Goal: Find specific page/section: Find specific page/section

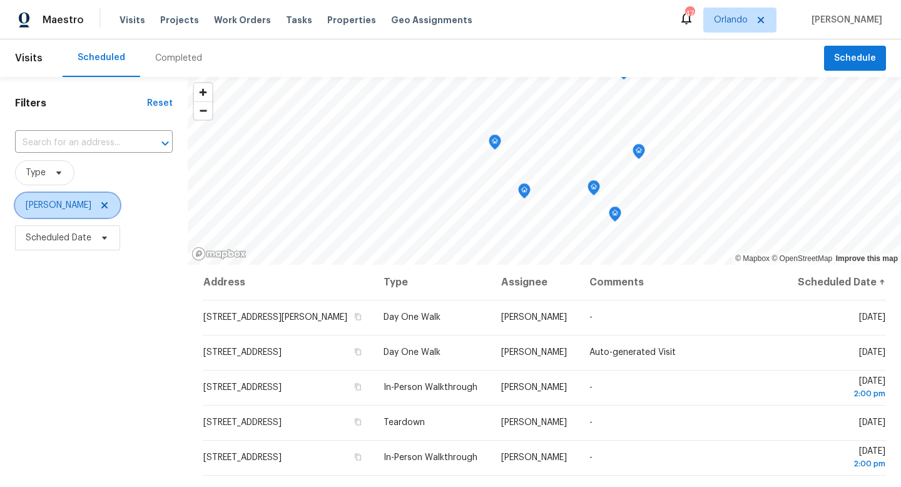
click at [101, 203] on icon at bounding box center [104, 205] width 6 height 6
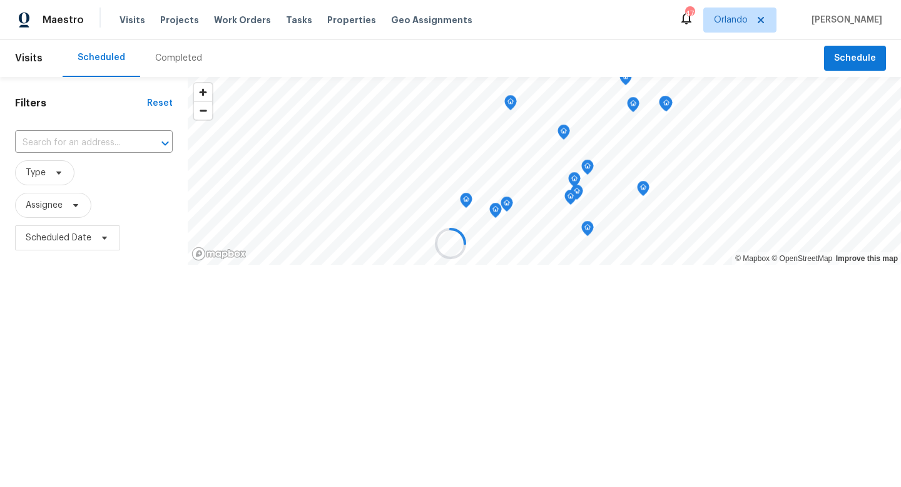
click at [59, 171] on div at bounding box center [450, 243] width 901 height 487
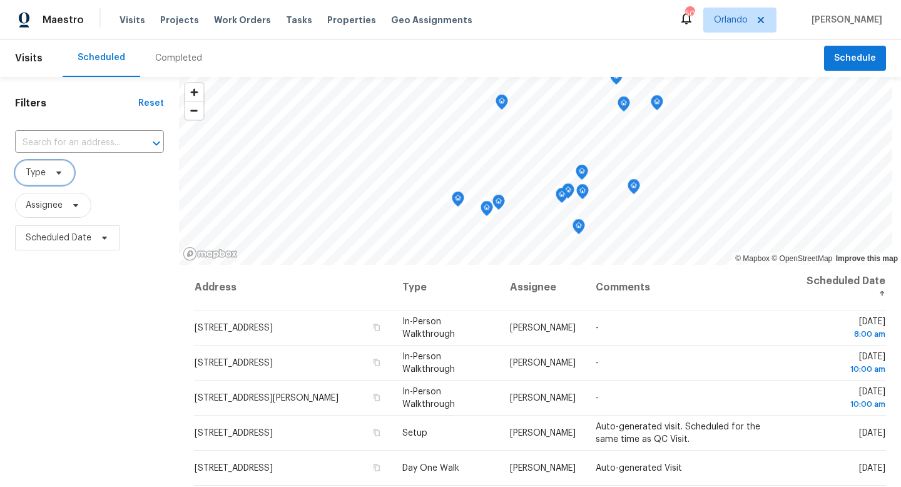
click at [56, 176] on icon at bounding box center [59, 173] width 10 height 10
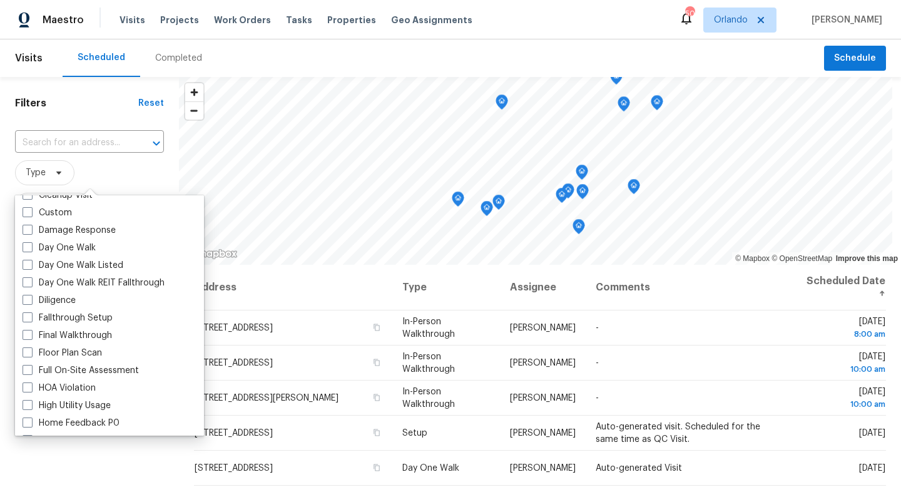
scroll to position [154, 0]
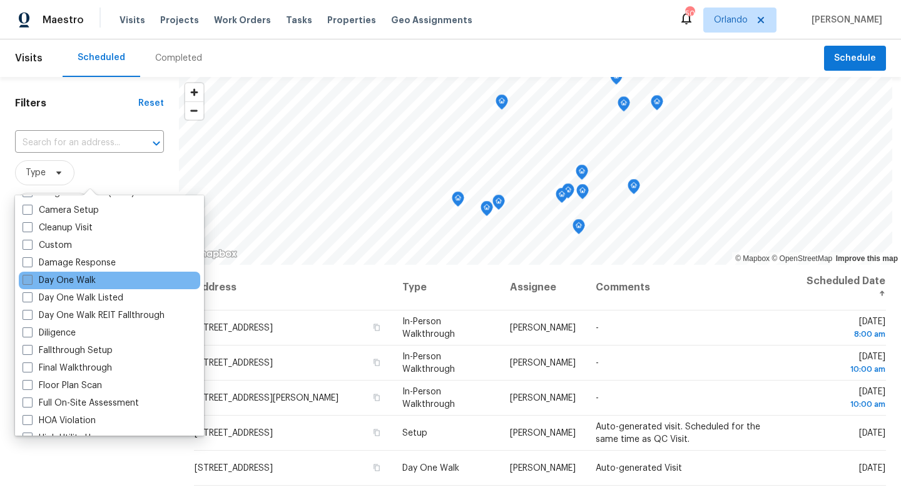
click at [31, 279] on span at bounding box center [28, 280] width 10 height 10
click at [31, 279] on input "Day One Walk" at bounding box center [27, 278] width 8 height 8
checkbox input "true"
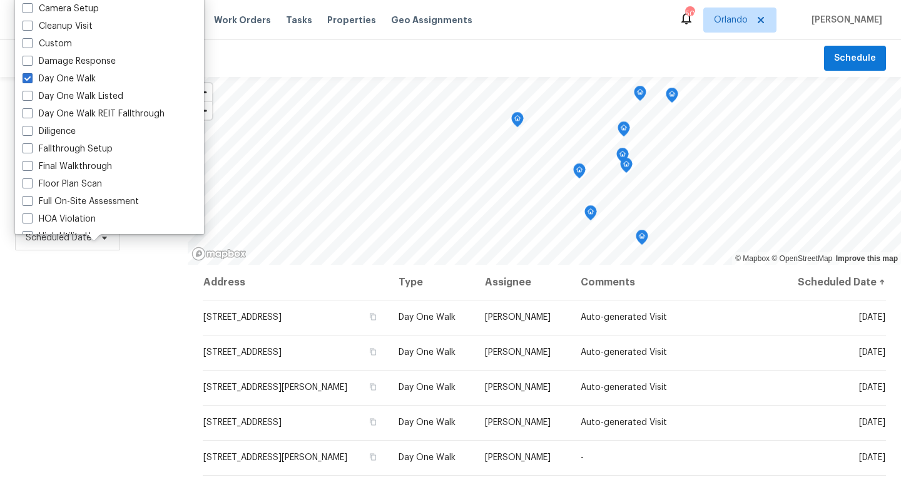
click at [88, 330] on div "Filters Reset ​ Day One Walk Assignee Scheduled Date" at bounding box center [94, 365] width 188 height 577
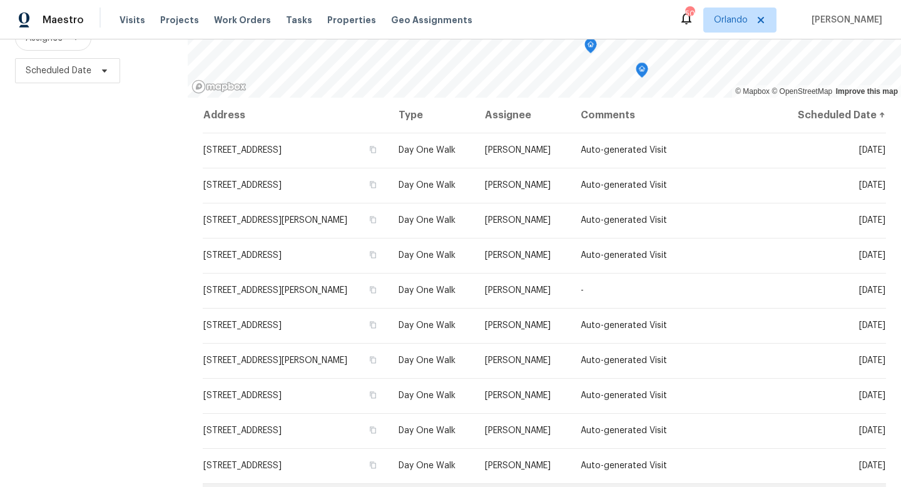
scroll to position [76, 0]
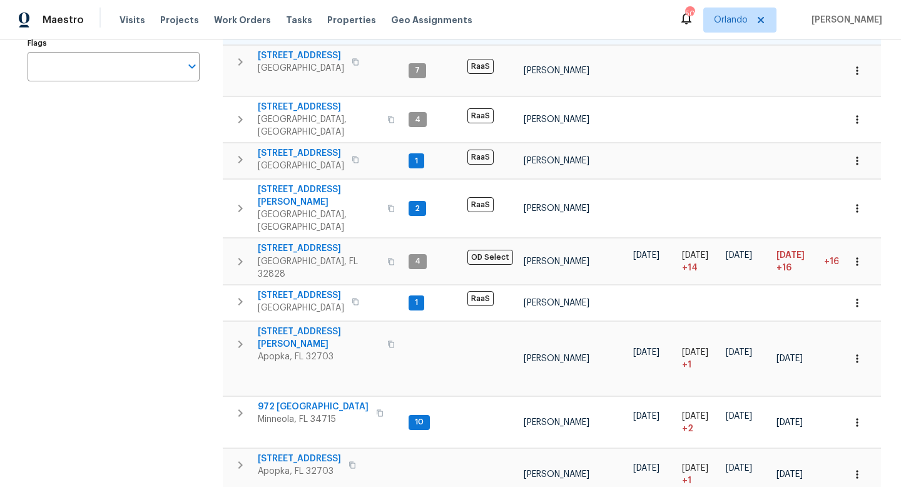
scroll to position [318, 0]
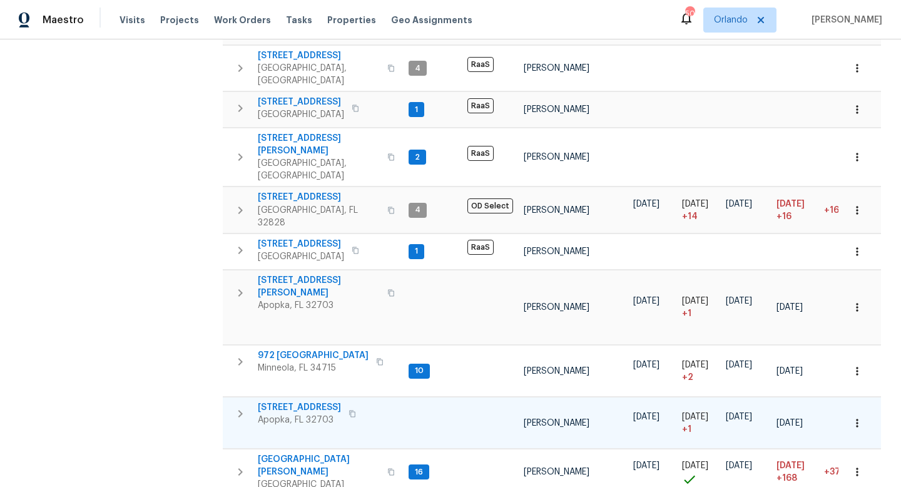
click at [245, 406] on icon "button" at bounding box center [240, 413] width 15 height 15
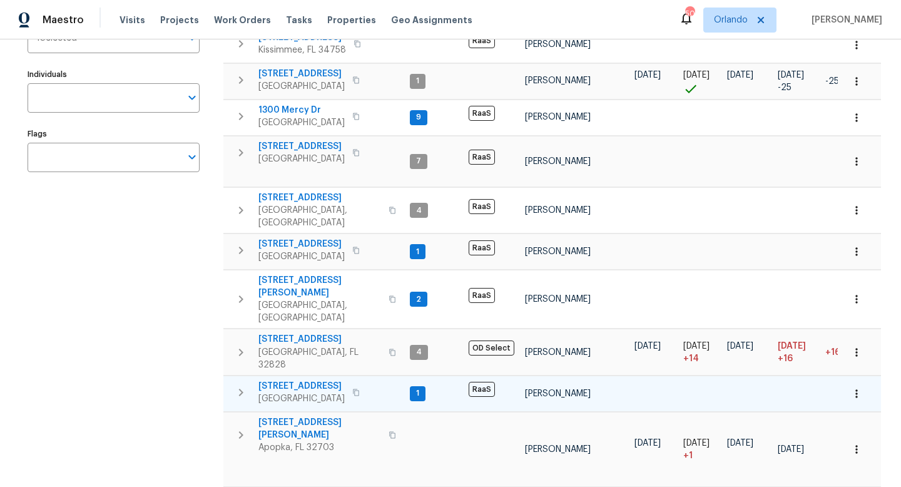
scroll to position [0, 0]
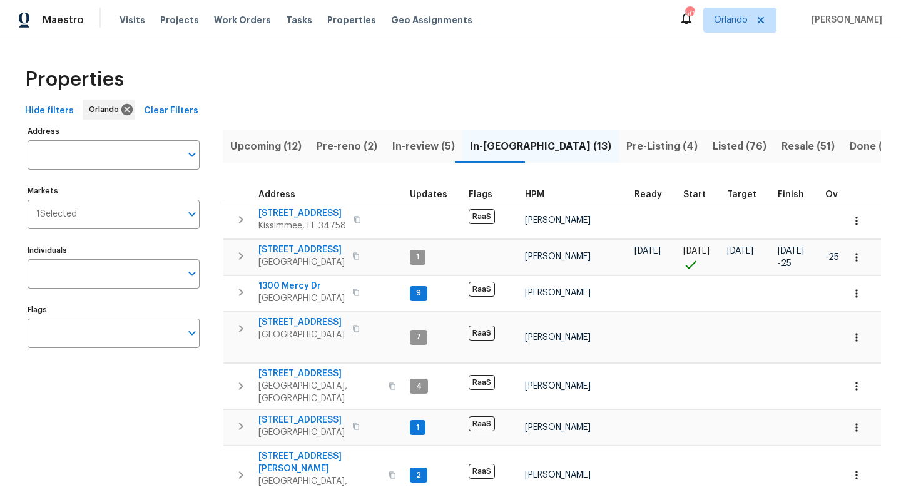
click at [343, 150] on span "Pre-reno (2)" at bounding box center [347, 147] width 61 height 18
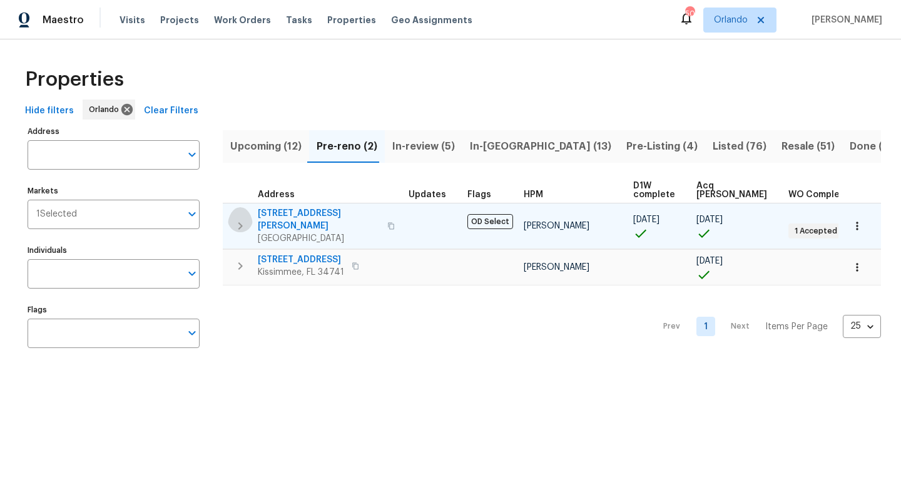
click at [242, 220] on icon "button" at bounding box center [240, 225] width 15 height 15
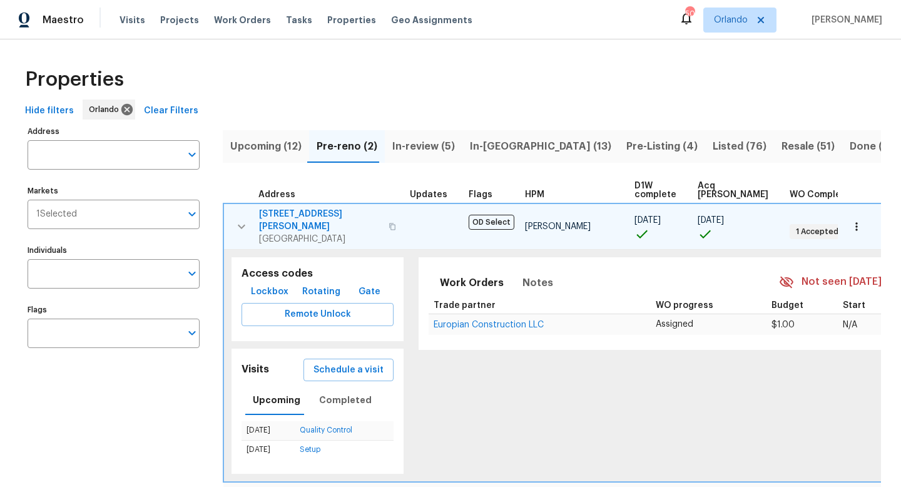
click at [240, 219] on icon "button" at bounding box center [241, 226] width 15 height 15
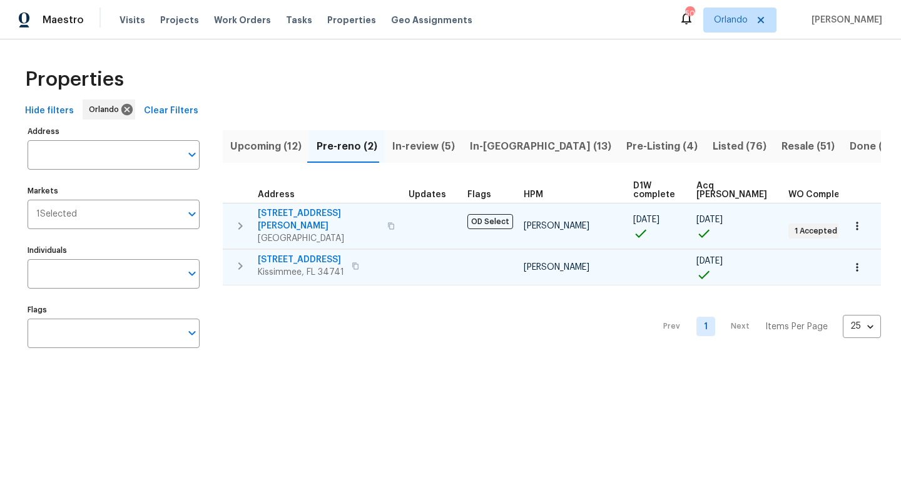
click at [240, 258] on icon "button" at bounding box center [240, 265] width 15 height 15
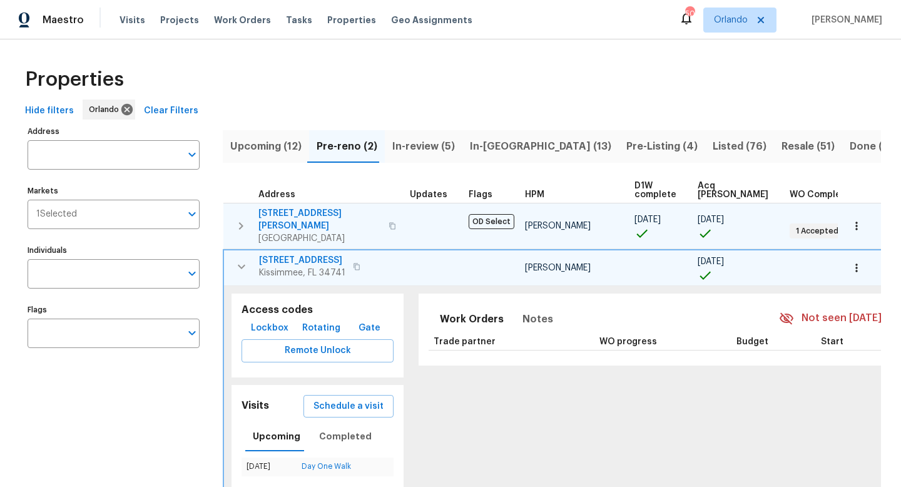
click at [240, 259] on icon "button" at bounding box center [241, 266] width 15 height 15
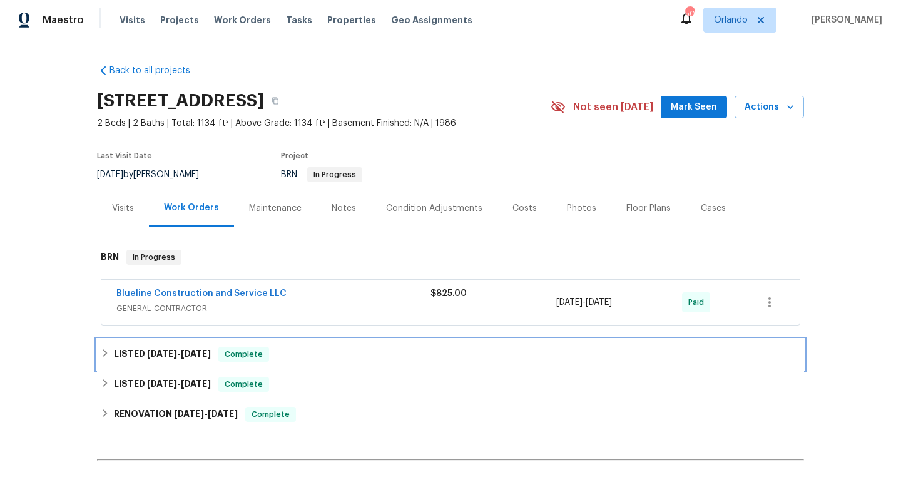
click at [105, 355] on icon at bounding box center [105, 353] width 4 height 8
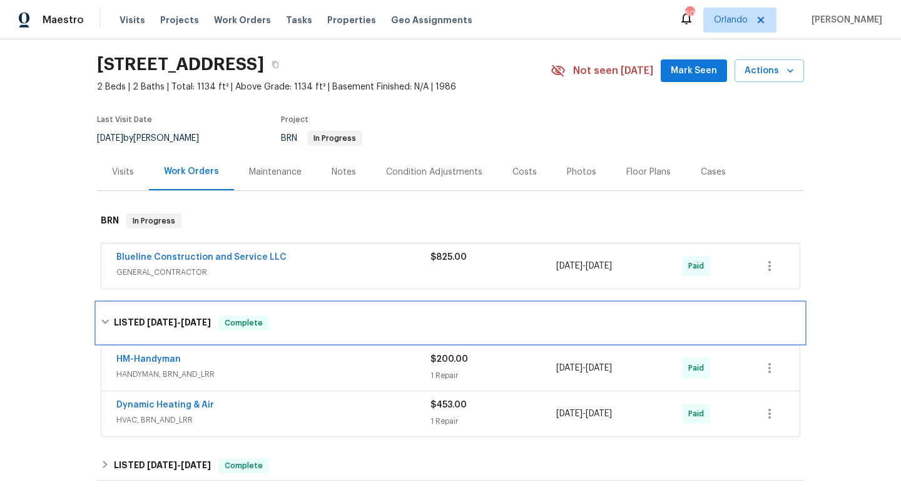
scroll to position [94, 0]
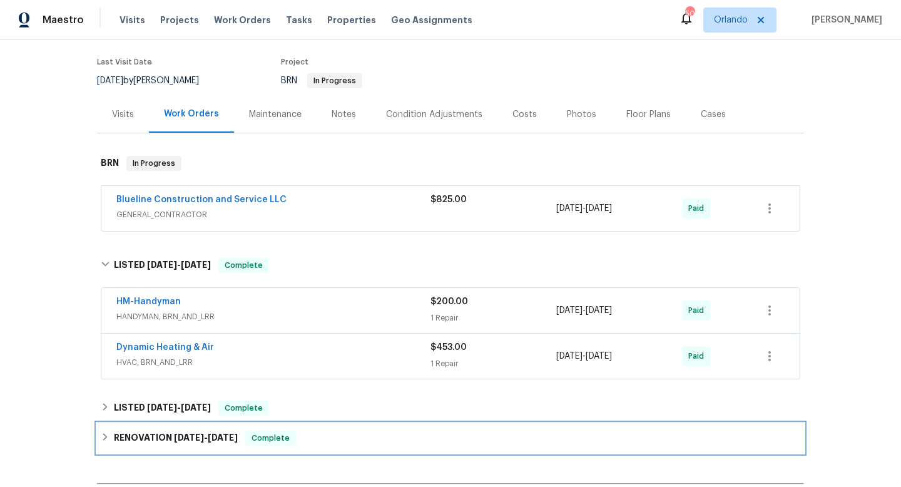
click at [105, 436] on icon at bounding box center [105, 437] width 4 height 8
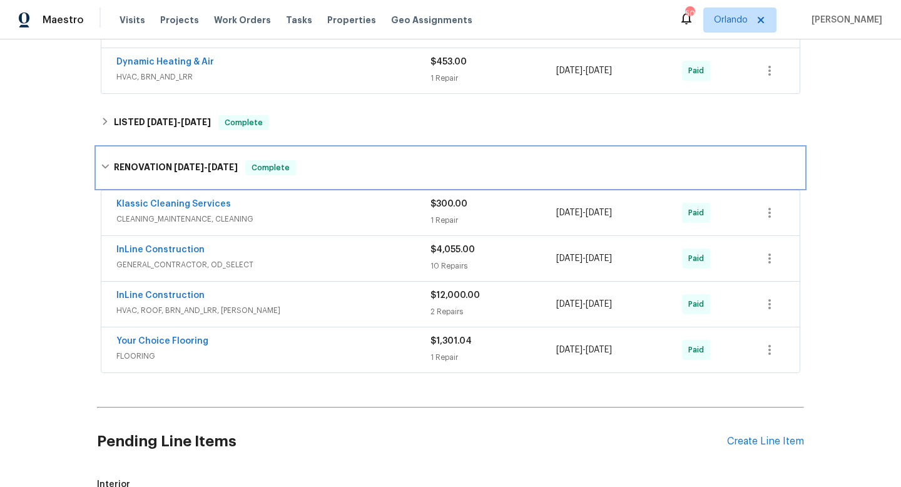
scroll to position [460, 0]
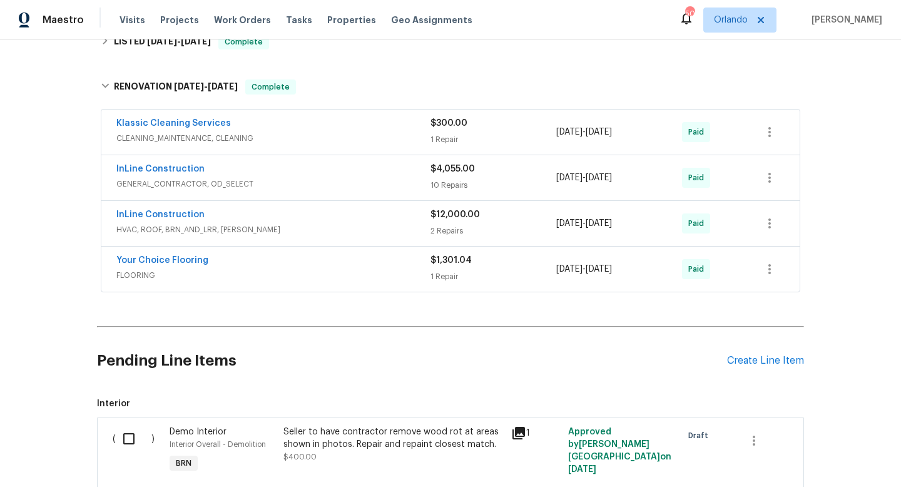
click at [345, 217] on div "InLine Construction" at bounding box center [273, 215] width 314 height 15
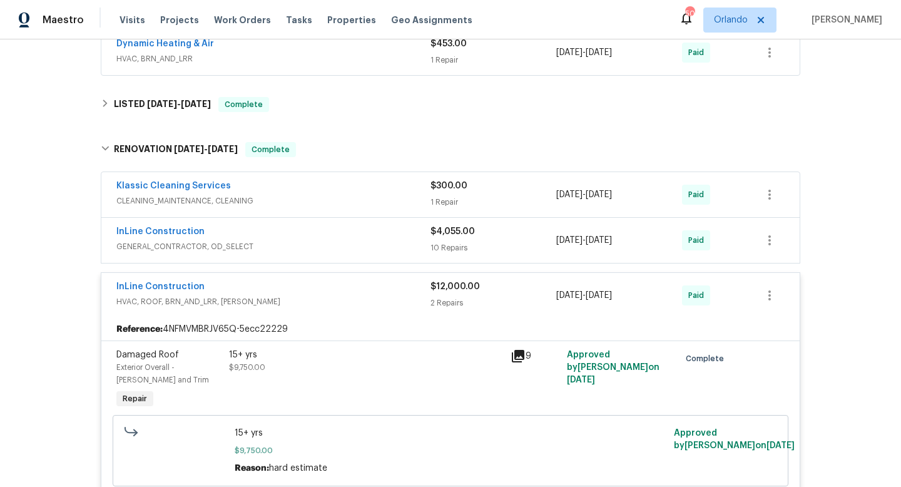
scroll to position [447, 0]
